Goal: Transaction & Acquisition: Obtain resource

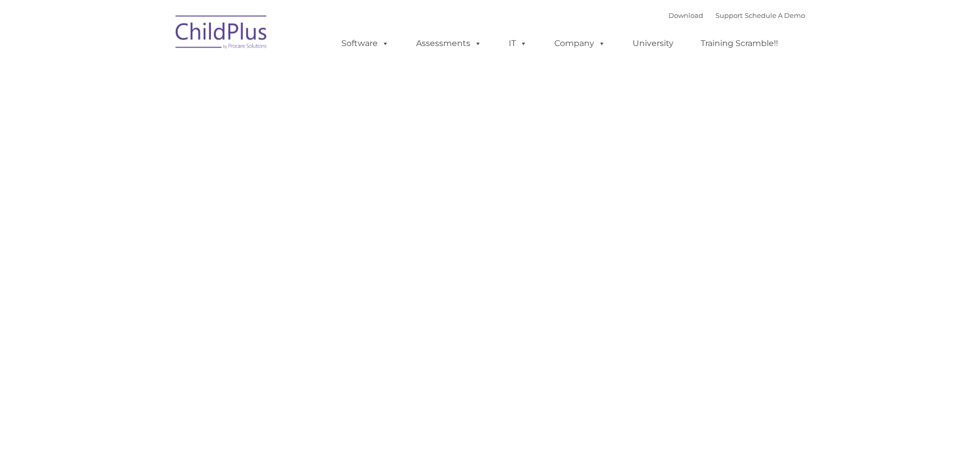
type input ""
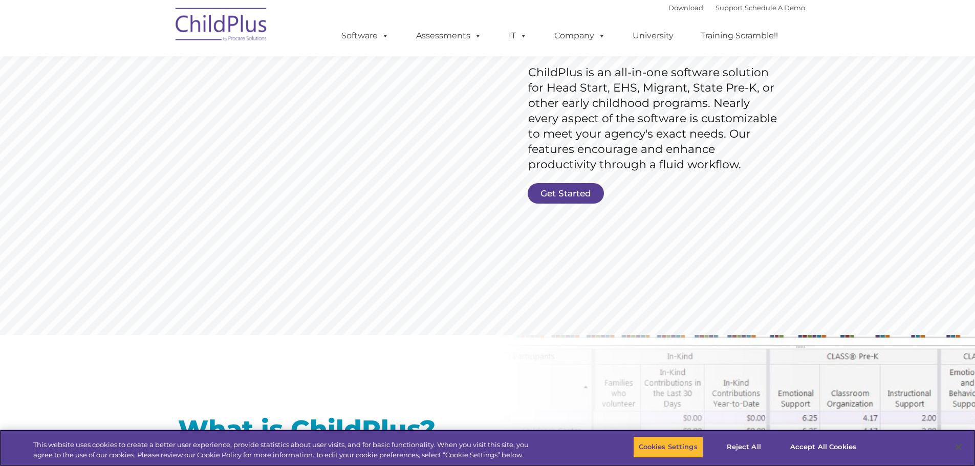
scroll to position [157, 0]
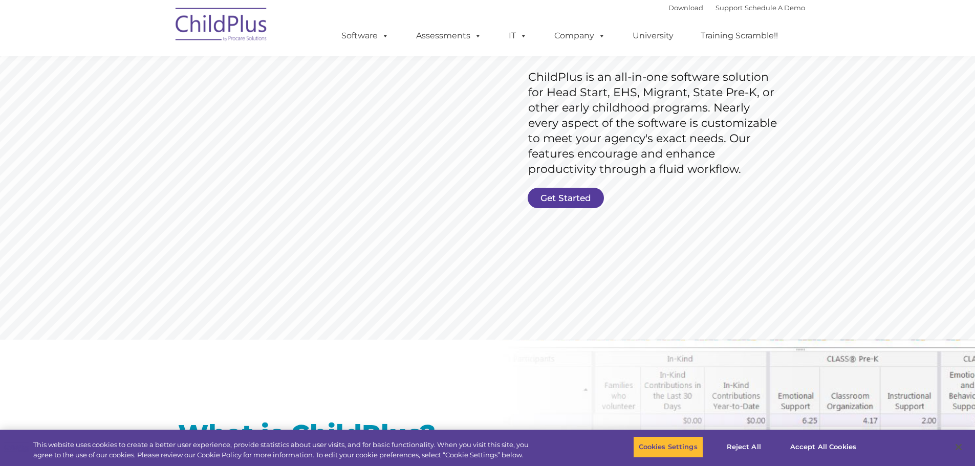
click at [576, 186] on rs-slide "Request Pricing ChildPlus is an all-in-one software solution for Head Start, EH…" at bounding box center [487, 109] width 975 height 461
click at [573, 197] on link "Get Started" at bounding box center [566, 198] width 76 height 20
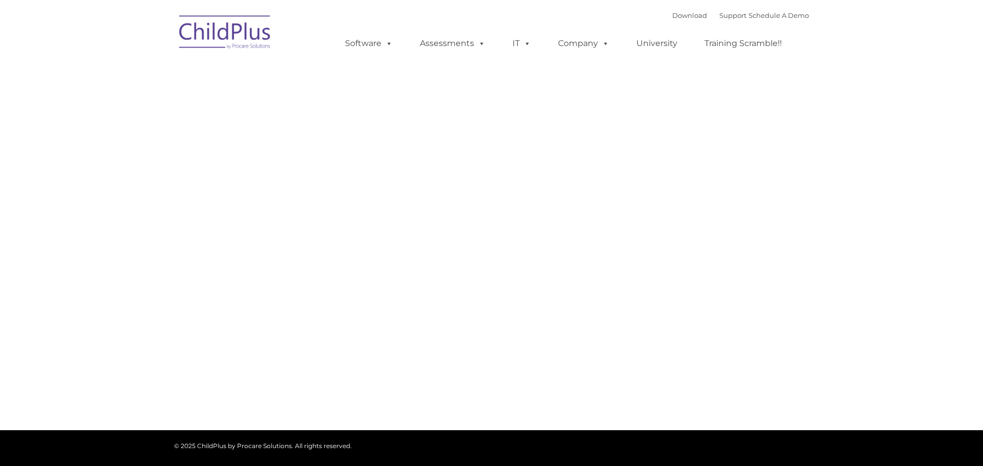
type input ""
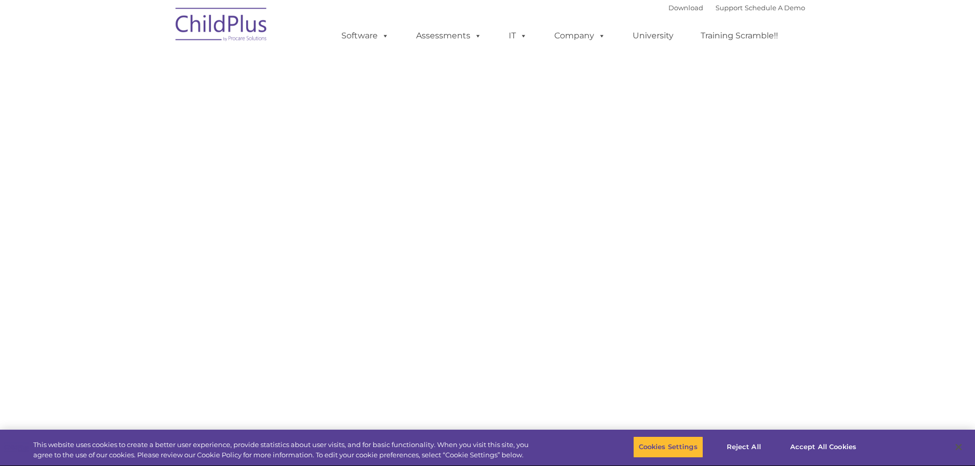
select select "MEDIUM"
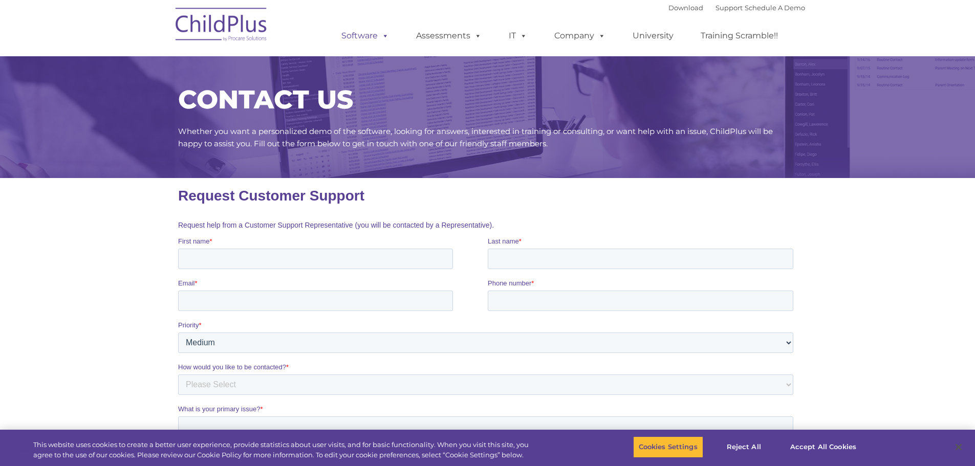
click at [386, 31] on span at bounding box center [383, 36] width 11 height 10
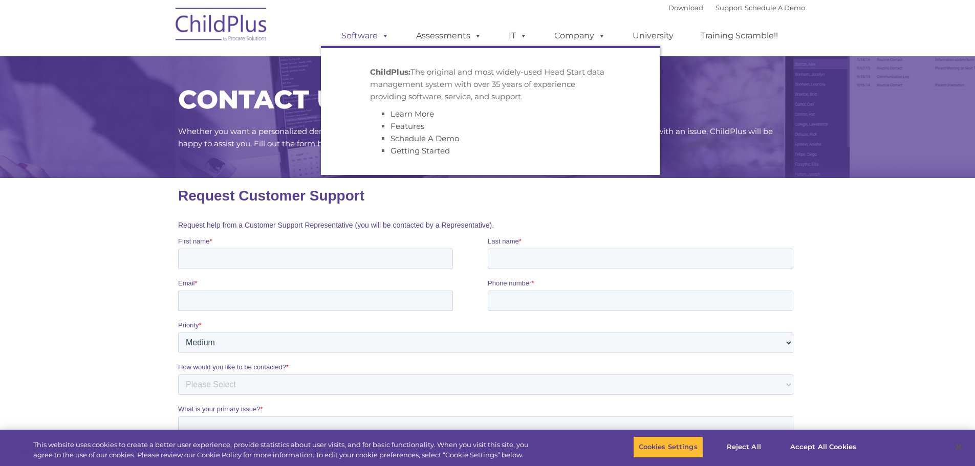
click at [370, 38] on link "Software" at bounding box center [365, 36] width 68 height 20
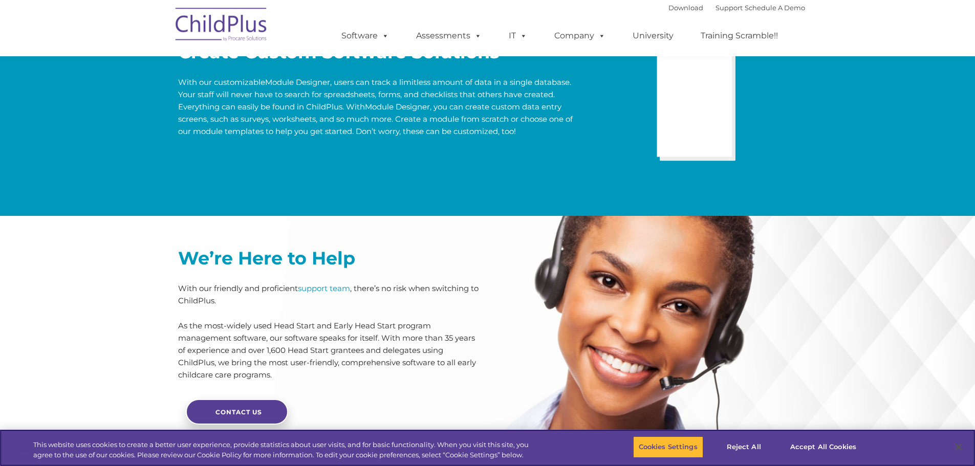
scroll to position [2417, 0]
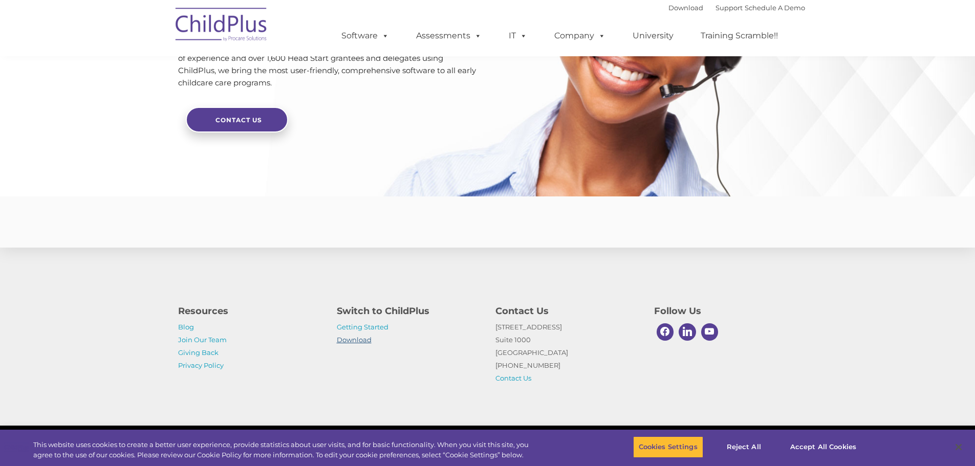
click at [355, 338] on link "Download" at bounding box center [354, 340] width 35 height 8
